Goal: Information Seeking & Learning: Learn about a topic

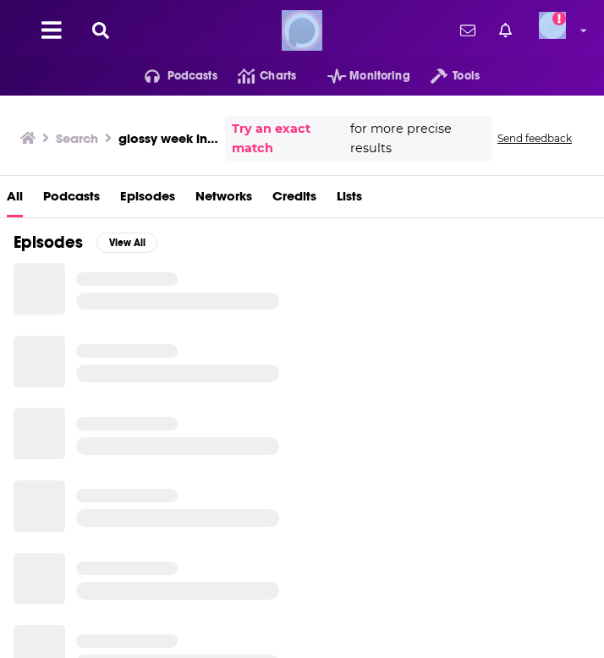
click at [108, 38] on icon at bounding box center [100, 30] width 17 height 17
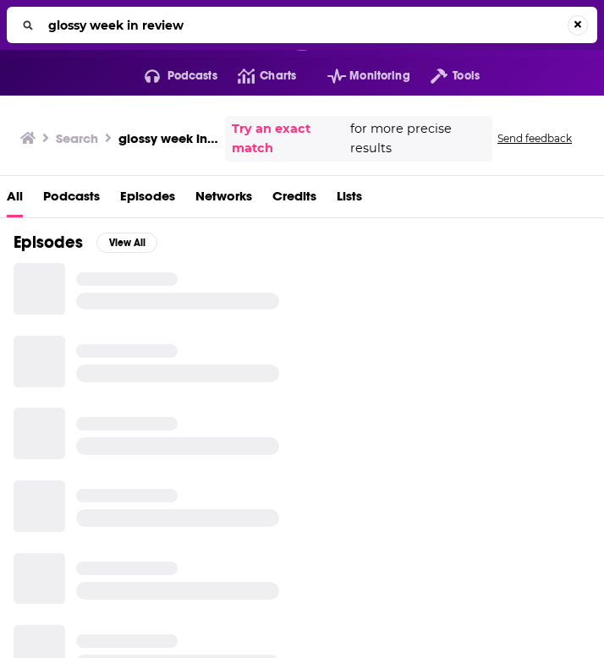
click at [118, 27] on input "glossy week in review" at bounding box center [304, 25] width 526 height 27
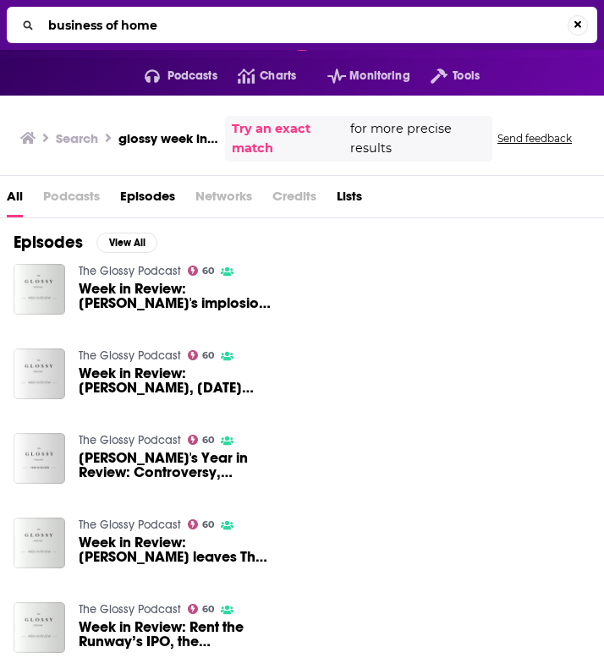
type input "business of home"
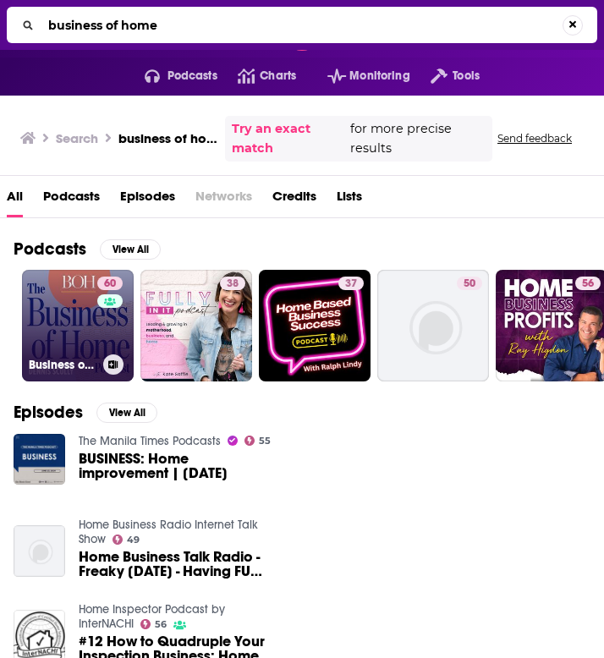
click at [68, 313] on link "60 Business of Home Podcast" at bounding box center [78, 326] width 112 height 112
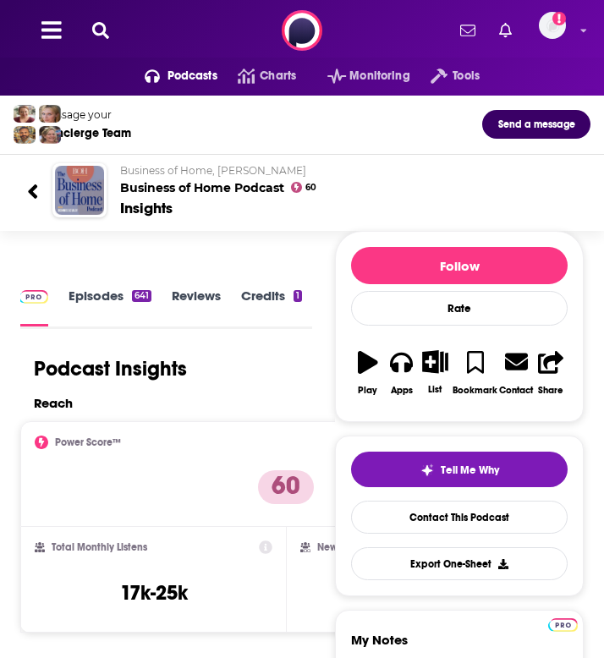
scroll to position [5, 0]
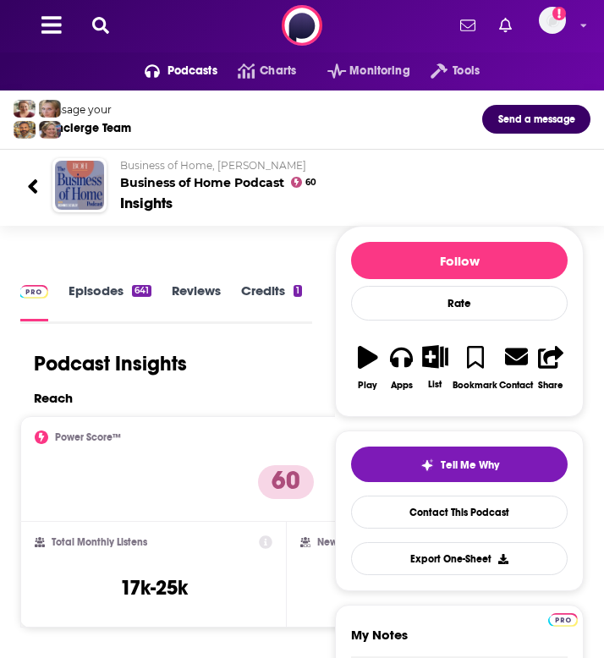
click at [105, 296] on link "Episodes 641" at bounding box center [110, 302] width 83 height 38
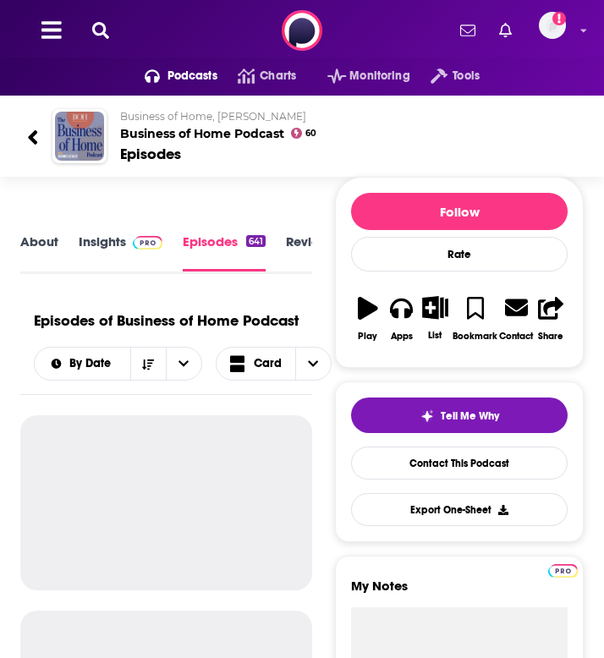
click at [104, 245] on link "Insights" at bounding box center [121, 252] width 84 height 38
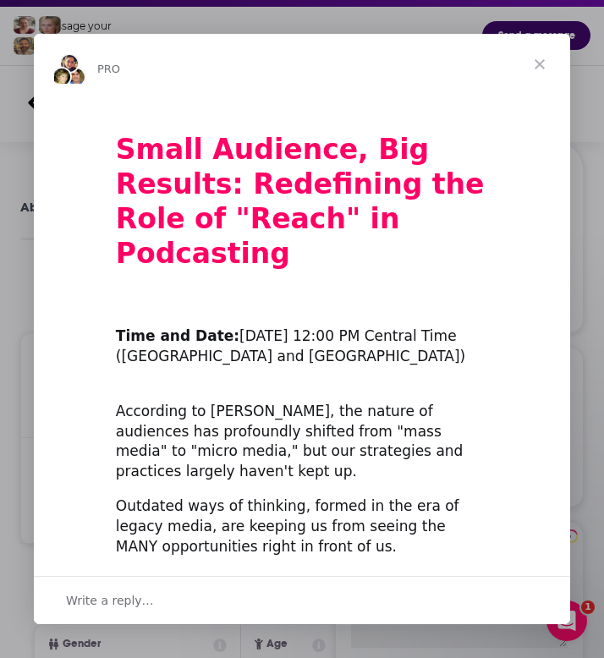
click at [541, 60] on span "Close" at bounding box center [539, 64] width 61 height 61
